Goal: Navigation & Orientation: Understand site structure

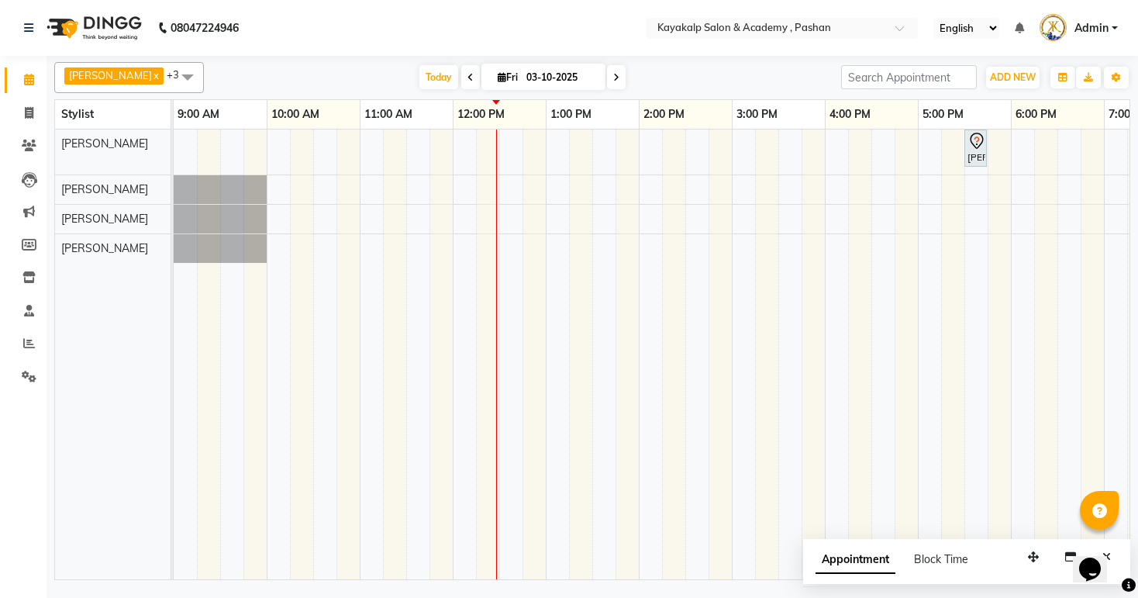
scroll to position [0, 160]
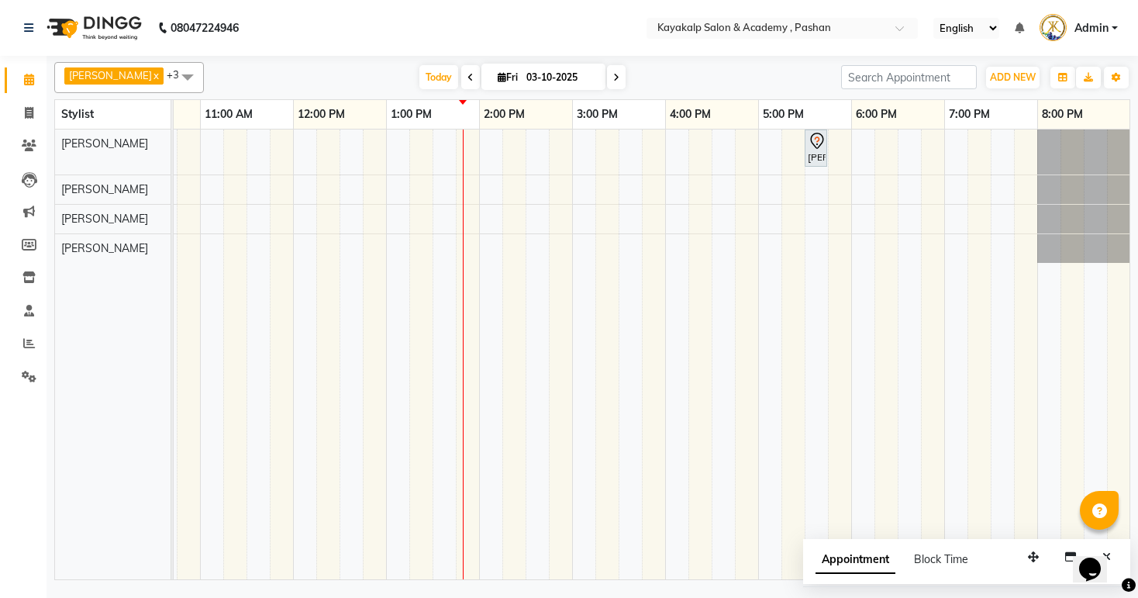
click at [175, 78] on span at bounding box center [187, 76] width 31 height 29
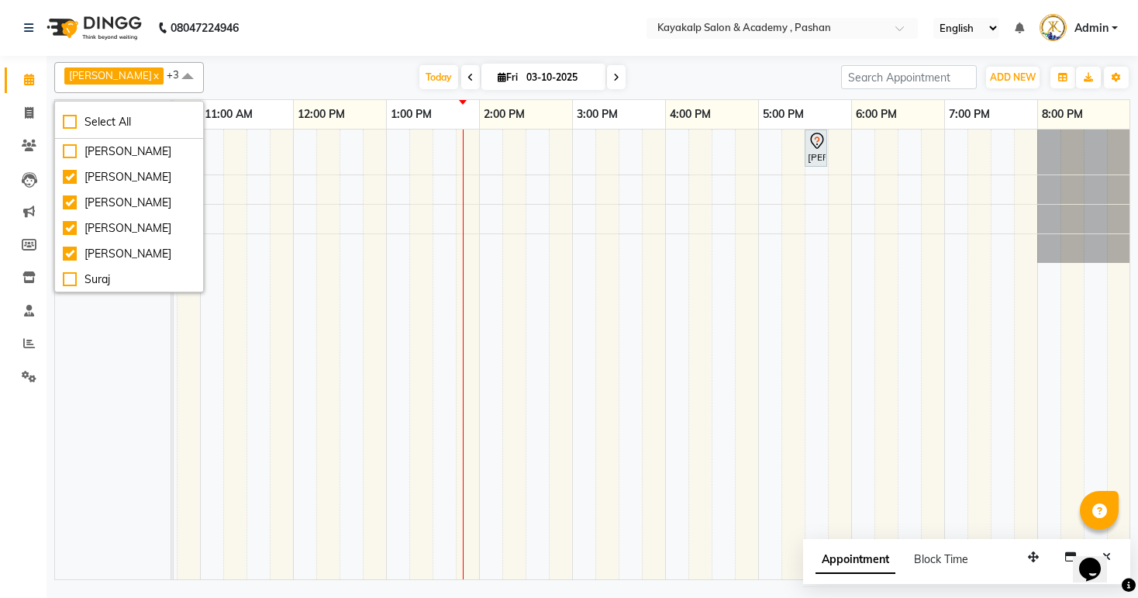
click at [174, 78] on span at bounding box center [187, 76] width 31 height 29
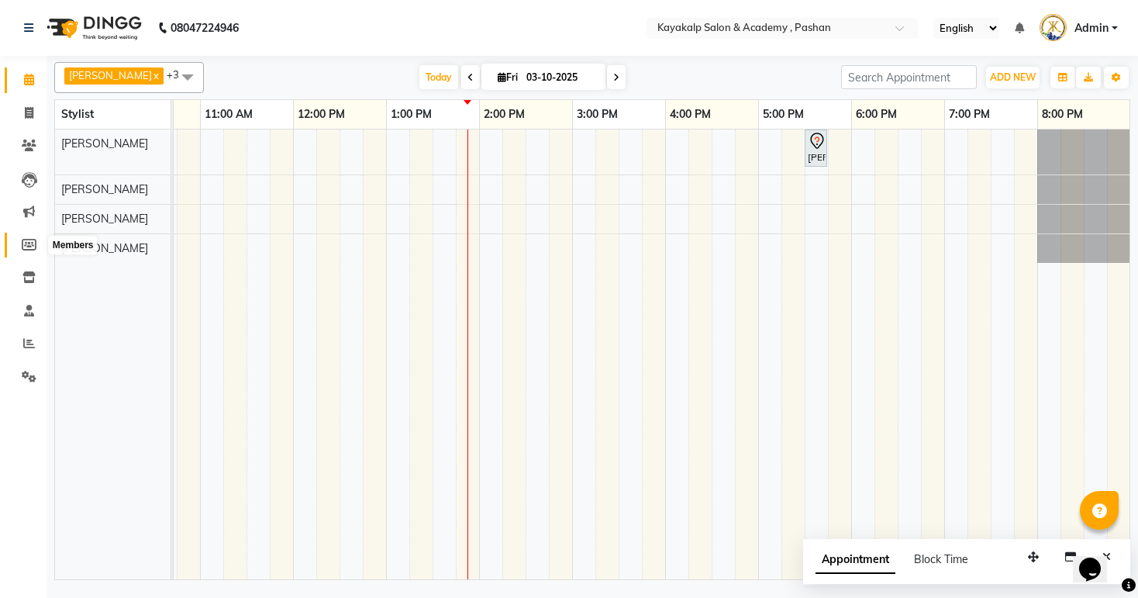
click at [27, 245] on icon at bounding box center [29, 245] width 15 height 12
select select
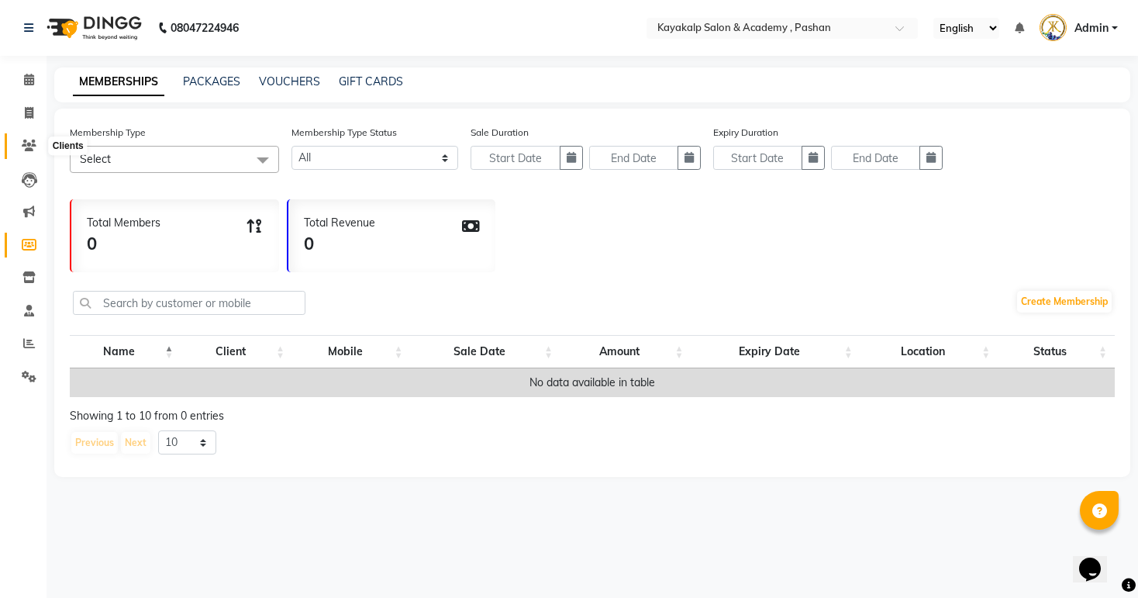
click at [34, 143] on icon at bounding box center [29, 146] width 15 height 12
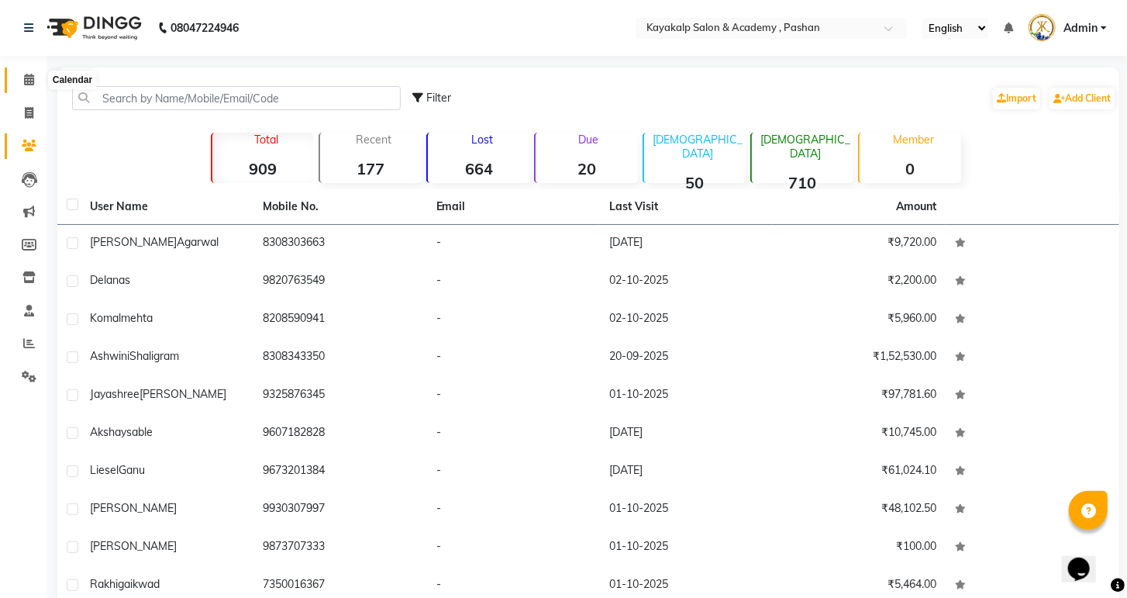
click at [29, 84] on icon at bounding box center [29, 80] width 10 height 12
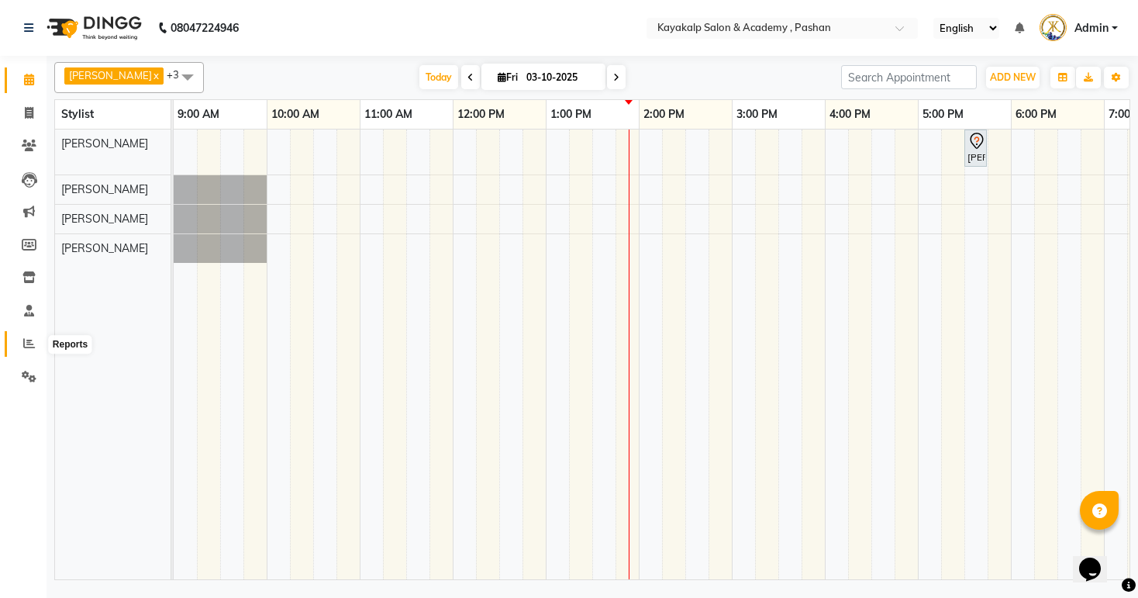
click at [37, 347] on span at bounding box center [29, 344] width 27 height 18
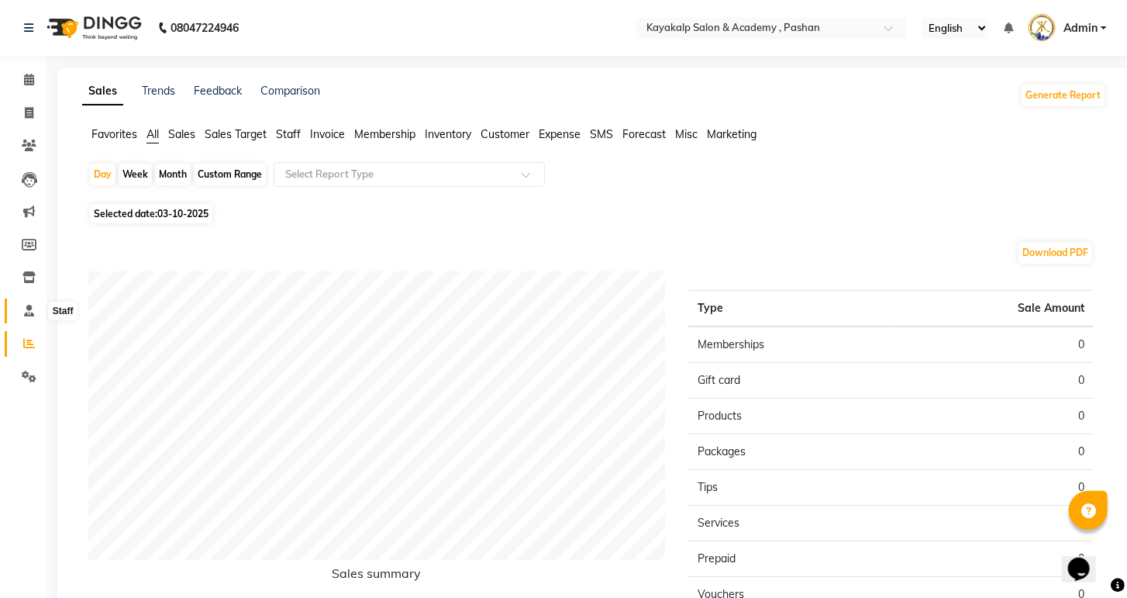
click at [25, 312] on icon at bounding box center [29, 311] width 10 height 12
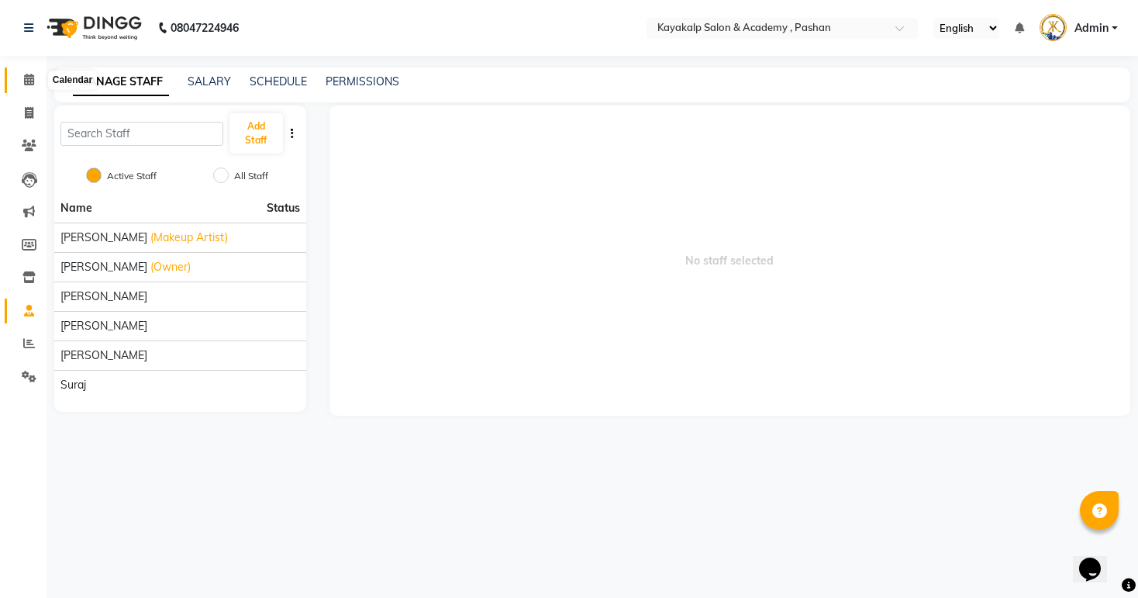
click at [33, 83] on icon at bounding box center [29, 80] width 10 height 12
